Goal: Task Accomplishment & Management: Complete application form

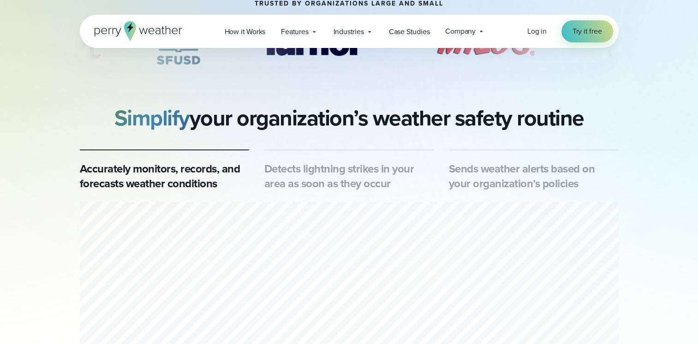
scroll to position [415, 0]
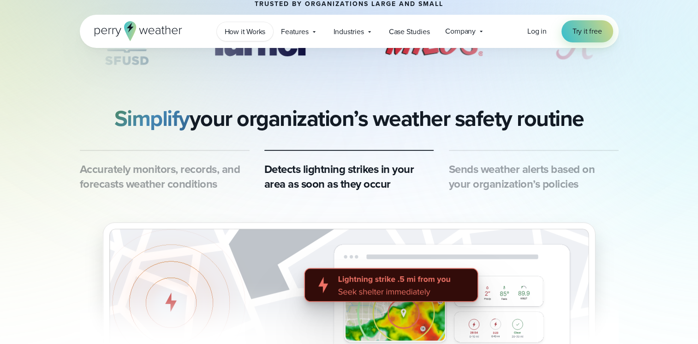
click at [230, 36] on span "How it Works" at bounding box center [245, 31] width 41 height 11
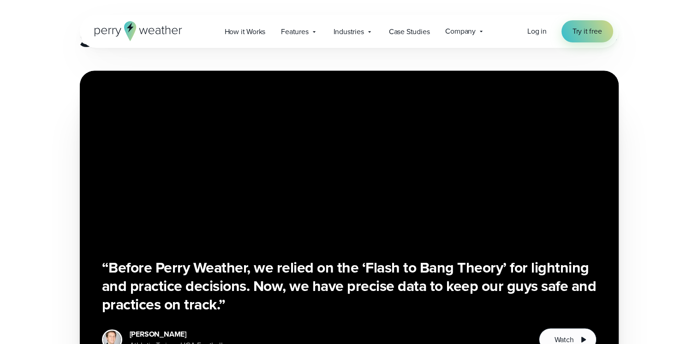
scroll to position [1522, 0]
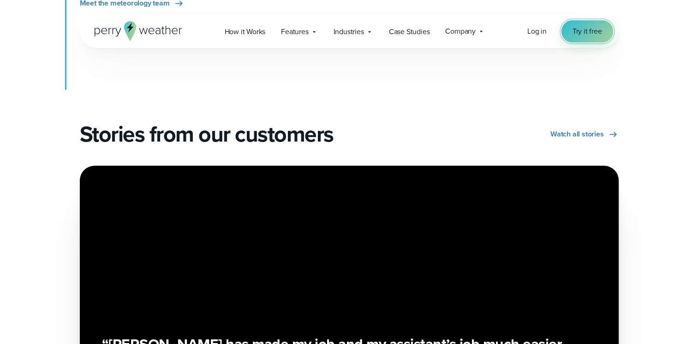
click at [581, 29] on span "Try it free" at bounding box center [587, 31] width 30 height 11
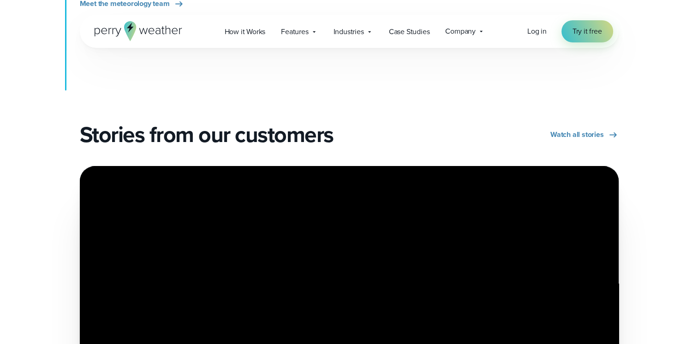
scroll to position [1522, 0]
